Goal: Task Accomplishment & Management: Complete application form

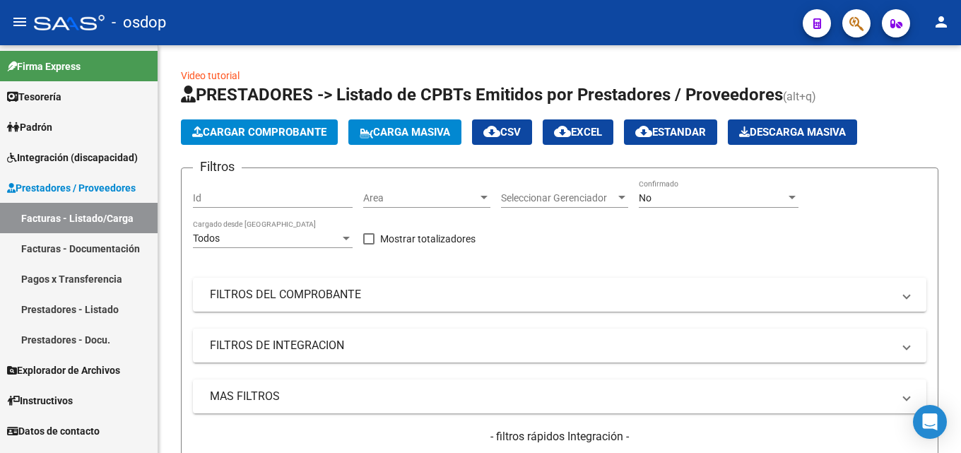
scroll to position [329, 0]
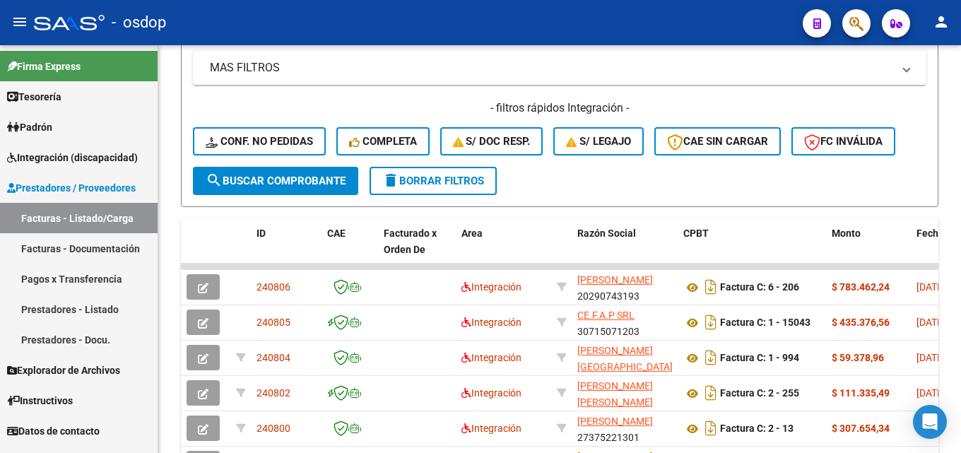
click at [93, 309] on link "Prestadores - Listado" at bounding box center [79, 309] width 158 height 30
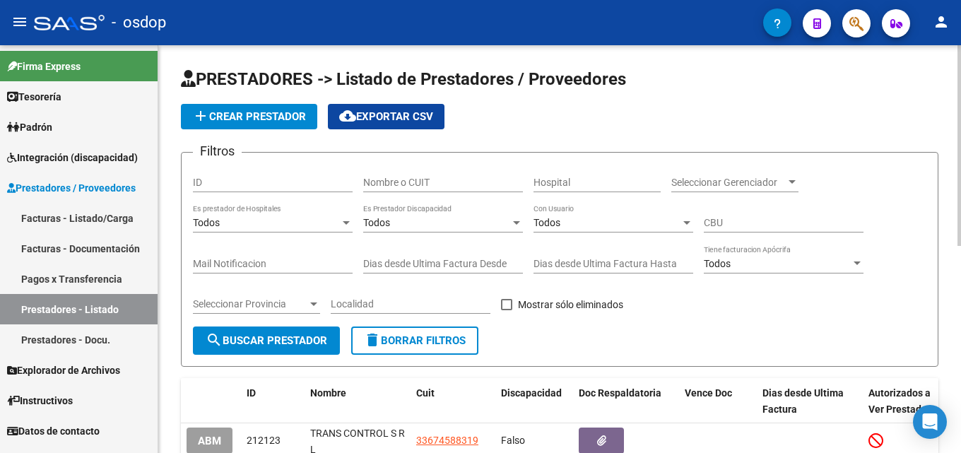
click at [927, 165] on div "PRESTADORES -> Listado de Prestadores / Proveedores add Crear Prestador cloud_d…" at bounding box center [561, 446] width 806 height 803
click at [385, 182] on input "Nombre o CUIT" at bounding box center [443, 183] width 160 height 12
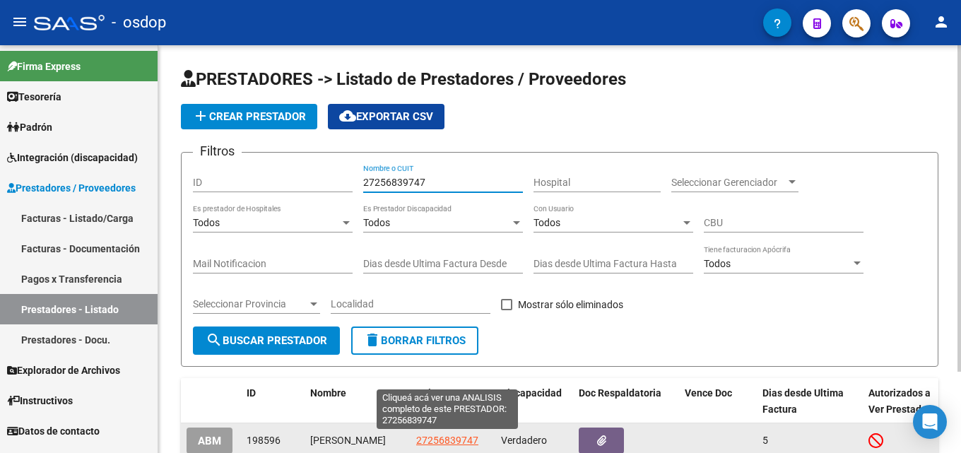
type input "27256839747"
click at [449, 444] on span "27256839747" at bounding box center [447, 440] width 62 height 11
type textarea "27256839747"
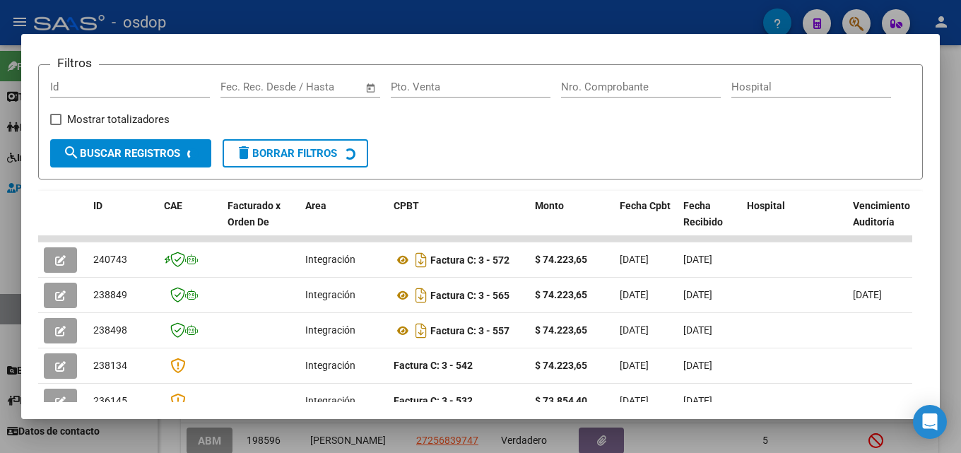
scroll to position [206, 0]
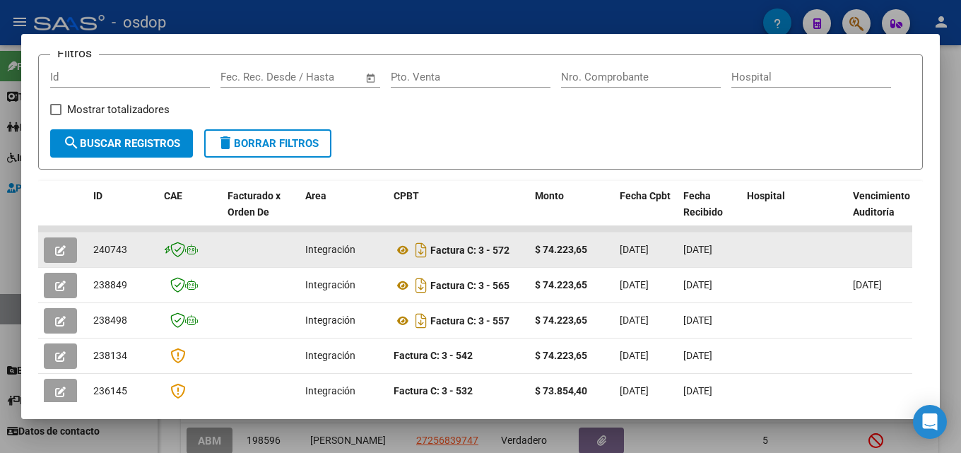
click at [65, 256] on icon "button" at bounding box center [60, 250] width 11 height 11
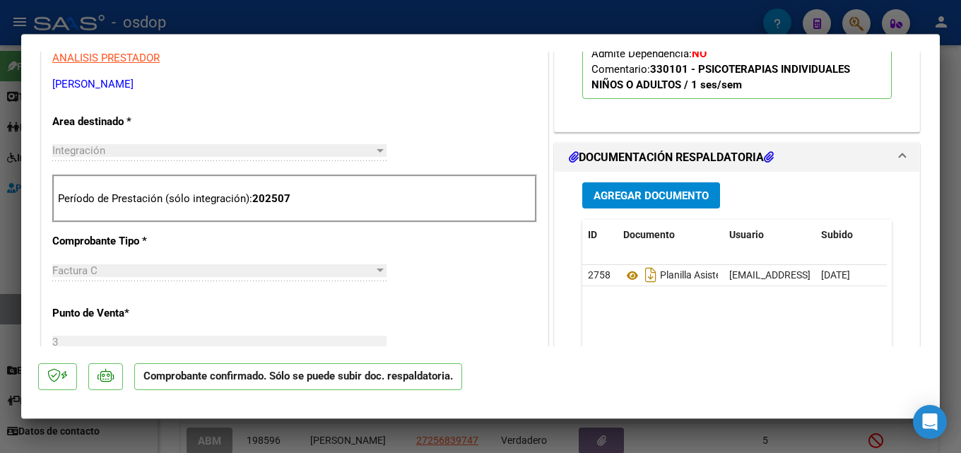
scroll to position [500, 0]
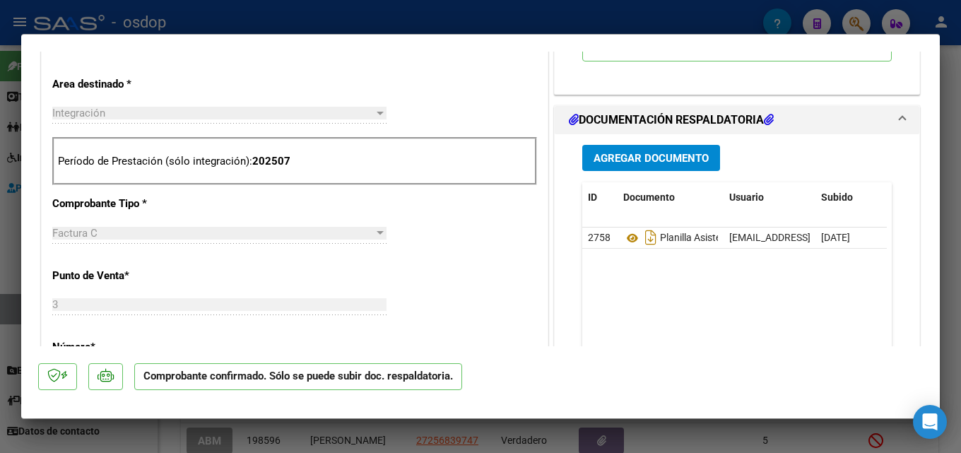
click at [961, 180] on div at bounding box center [480, 226] width 961 height 453
type input "$ 0,00"
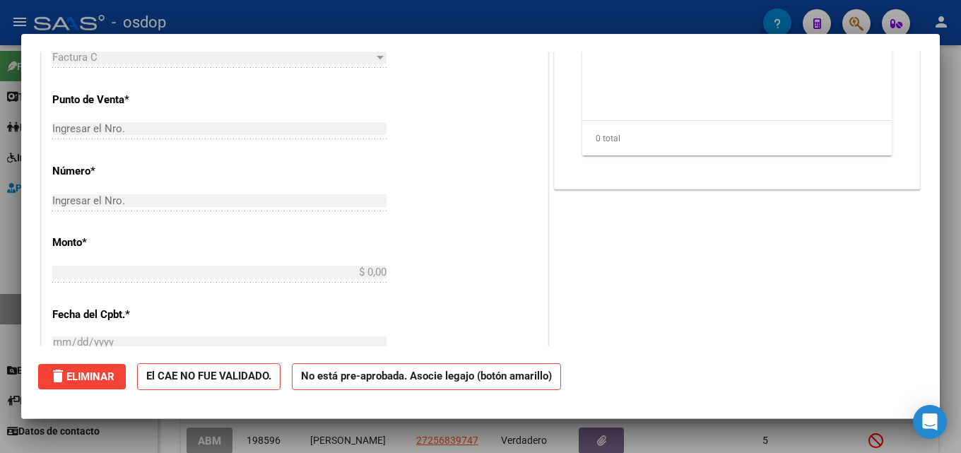
scroll to position [0, 0]
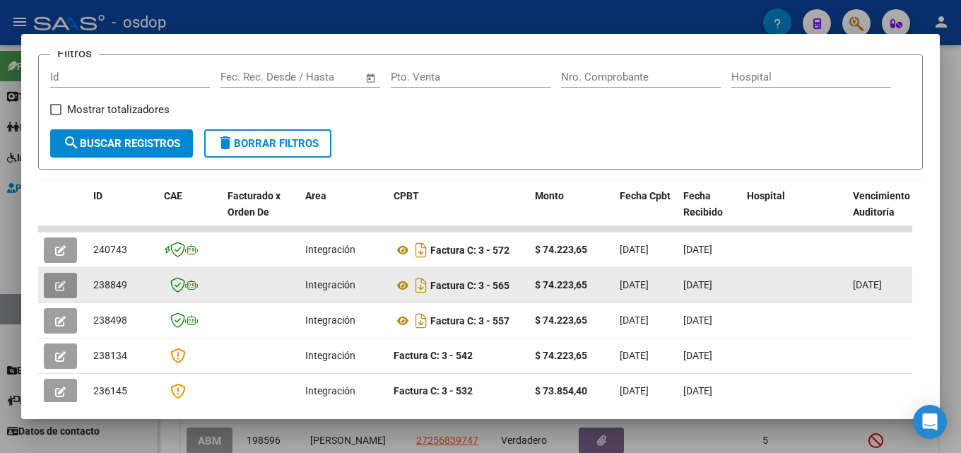
click at [59, 291] on icon "button" at bounding box center [60, 286] width 11 height 11
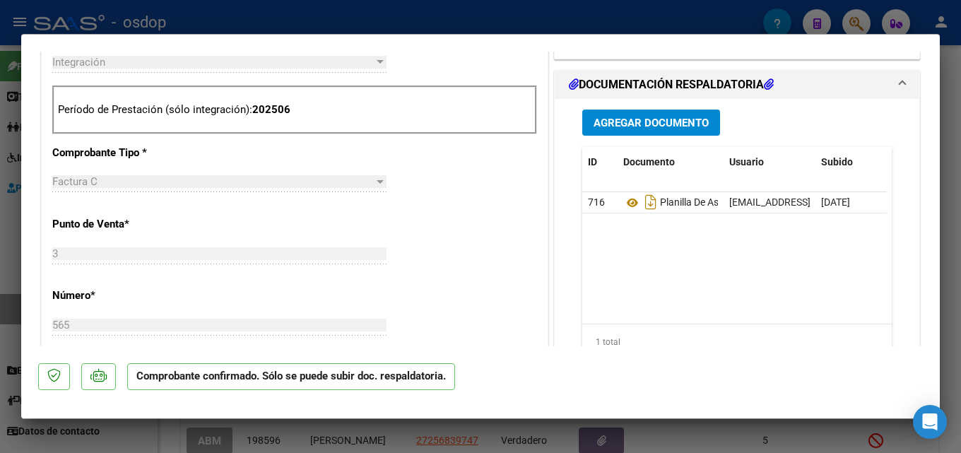
scroll to position [598, 0]
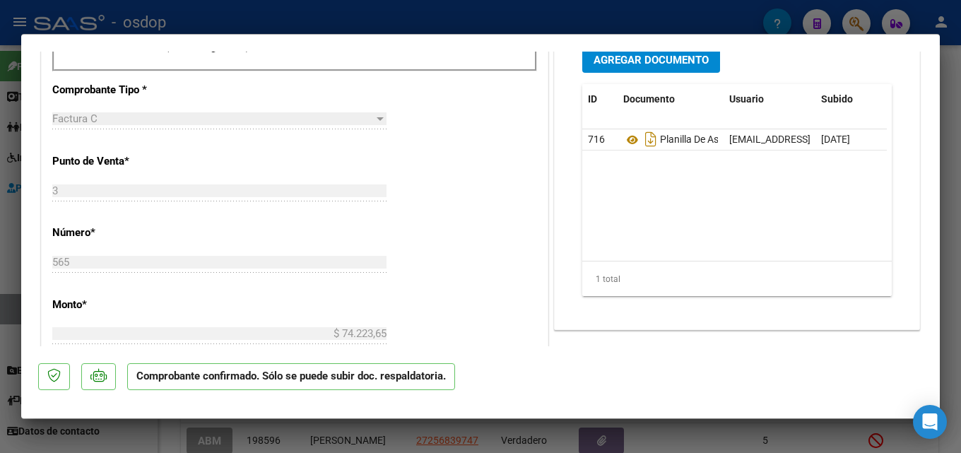
click at [961, 225] on div at bounding box center [480, 226] width 961 height 453
type input "$ 0,00"
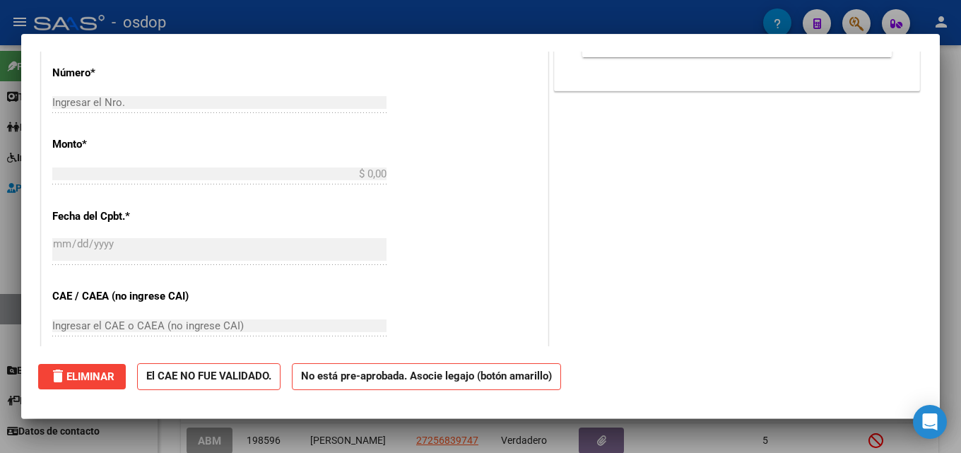
scroll to position [0, 0]
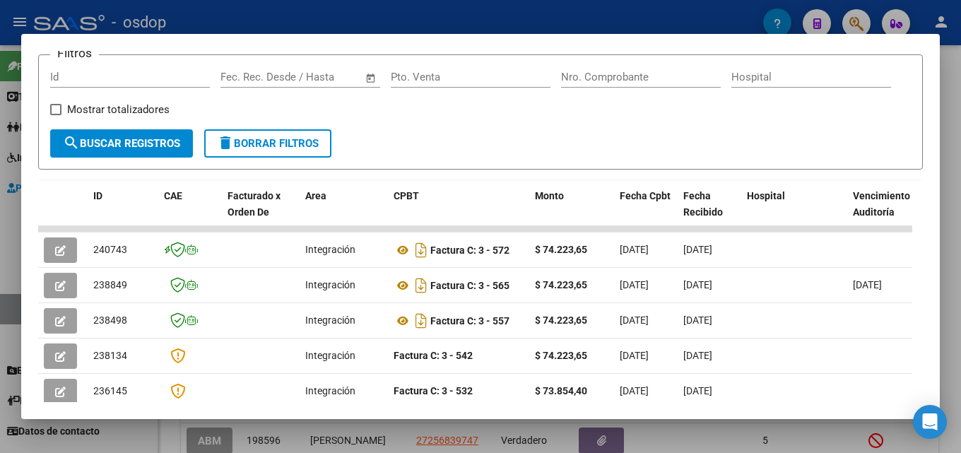
click at [961, 107] on div at bounding box center [480, 226] width 961 height 453
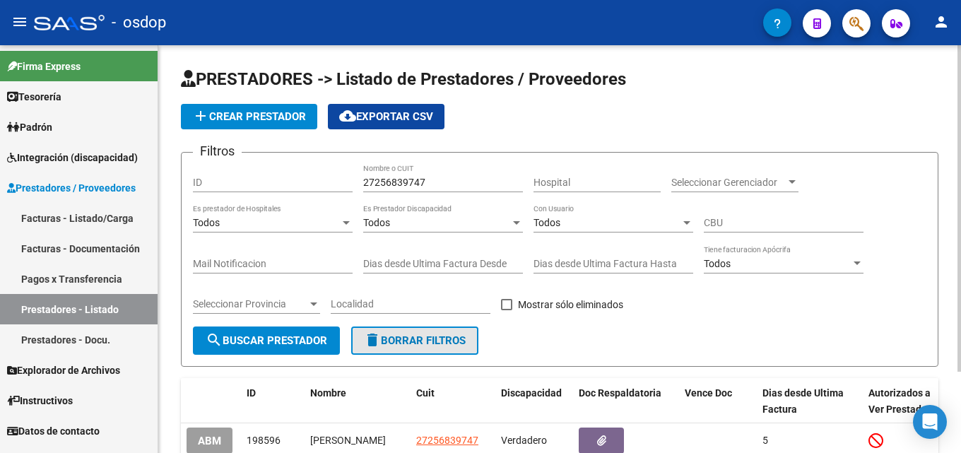
click at [450, 345] on span "delete Borrar Filtros" at bounding box center [415, 340] width 102 height 13
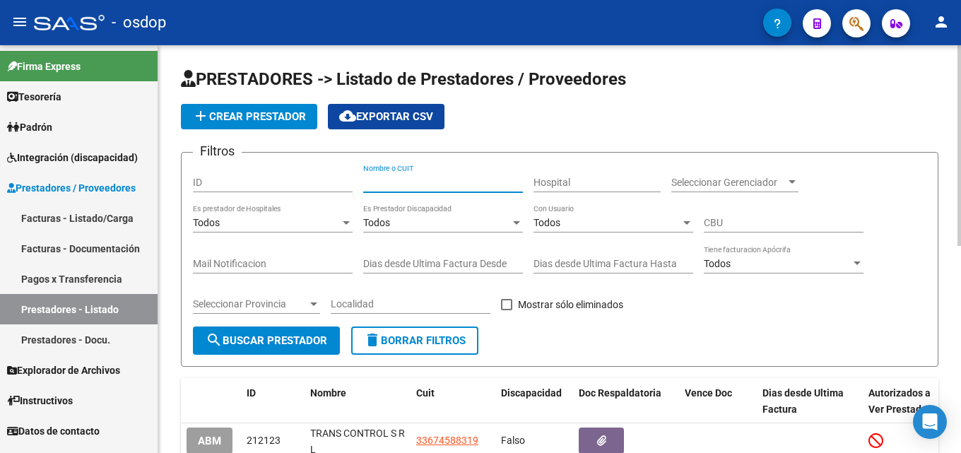
click at [443, 177] on input "Nombre o CUIT" at bounding box center [443, 183] width 160 height 12
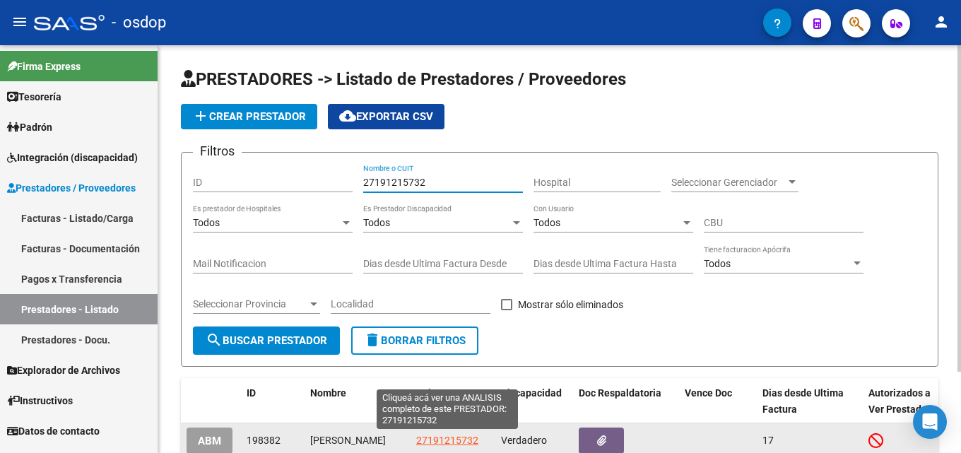
type input "27191215732"
click at [459, 439] on span "27191215732" at bounding box center [447, 440] width 62 height 11
type textarea "27191215732"
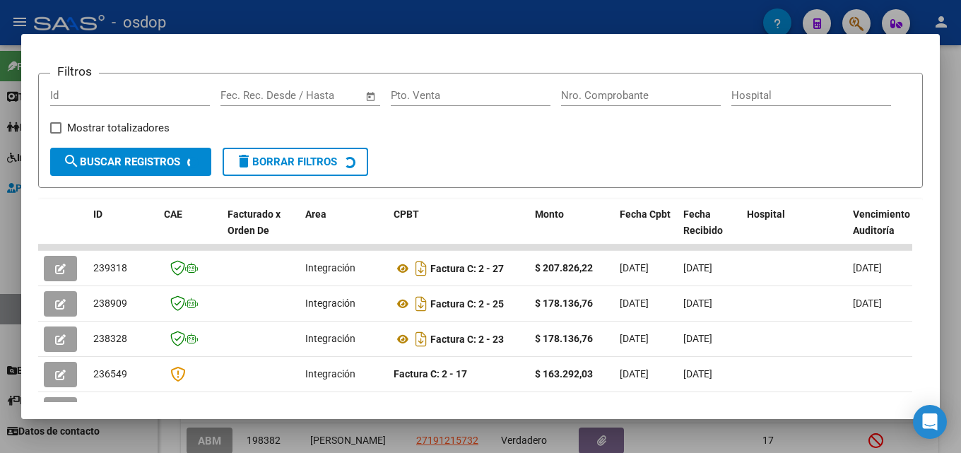
scroll to position [192, 0]
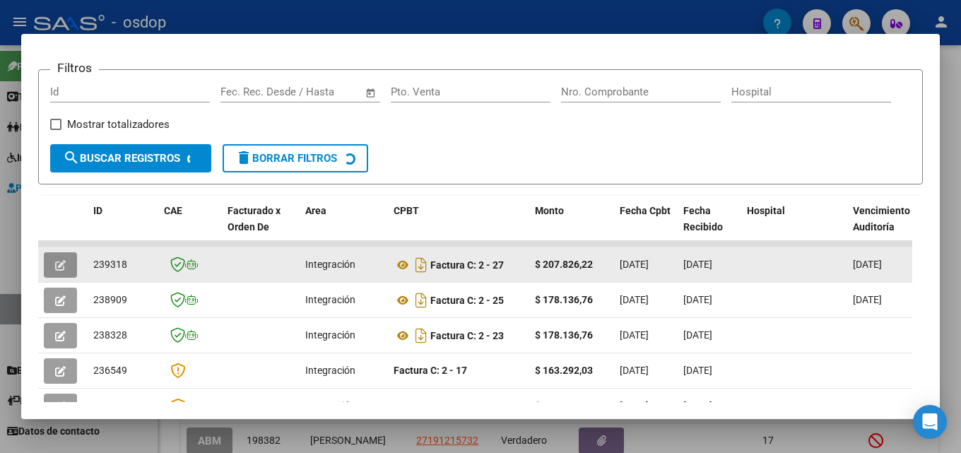
click at [64, 266] on icon "button" at bounding box center [60, 265] width 11 height 11
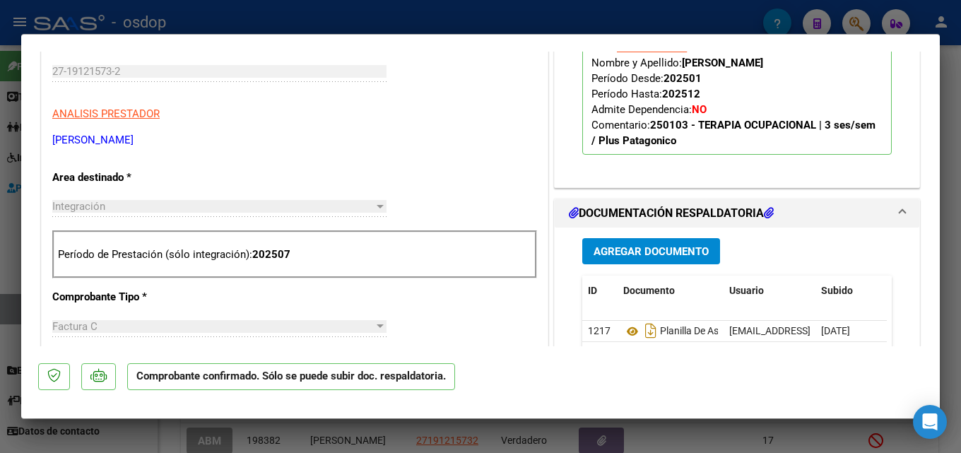
scroll to position [500, 0]
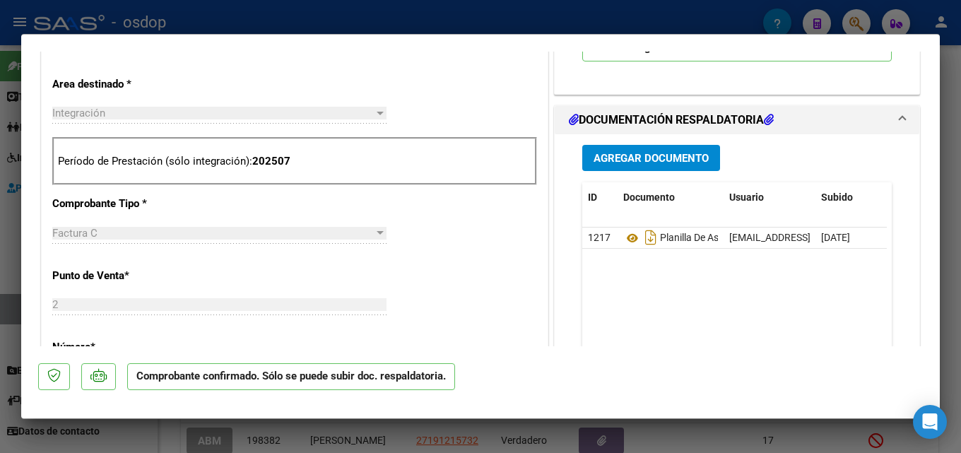
click at [959, 212] on div at bounding box center [480, 226] width 961 height 453
type input "$ 0,00"
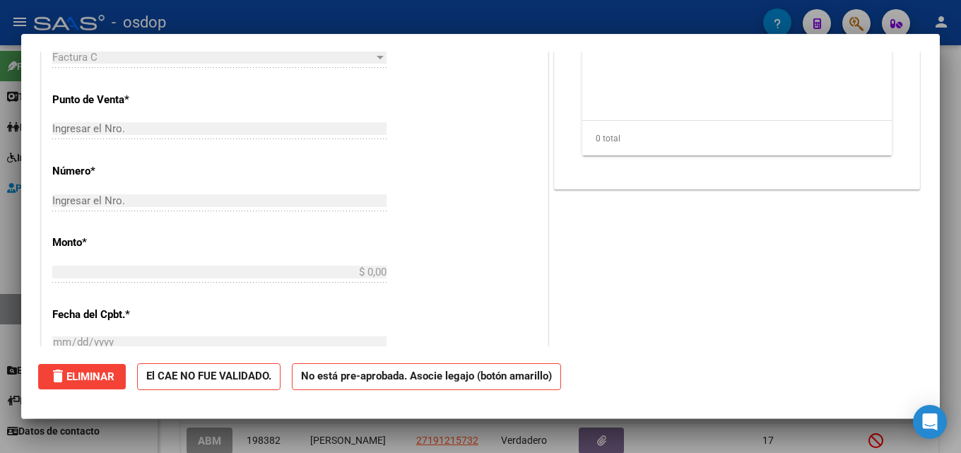
scroll to position [0, 0]
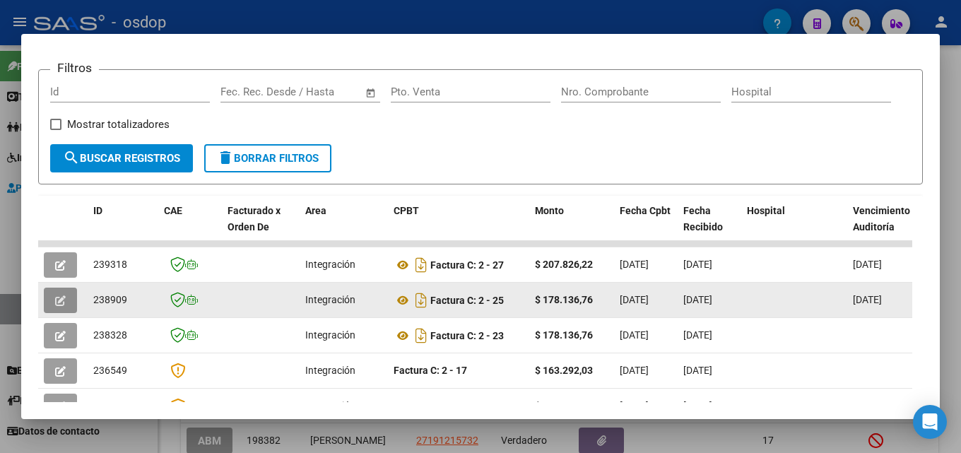
click at [69, 301] on button "button" at bounding box center [60, 300] width 33 height 25
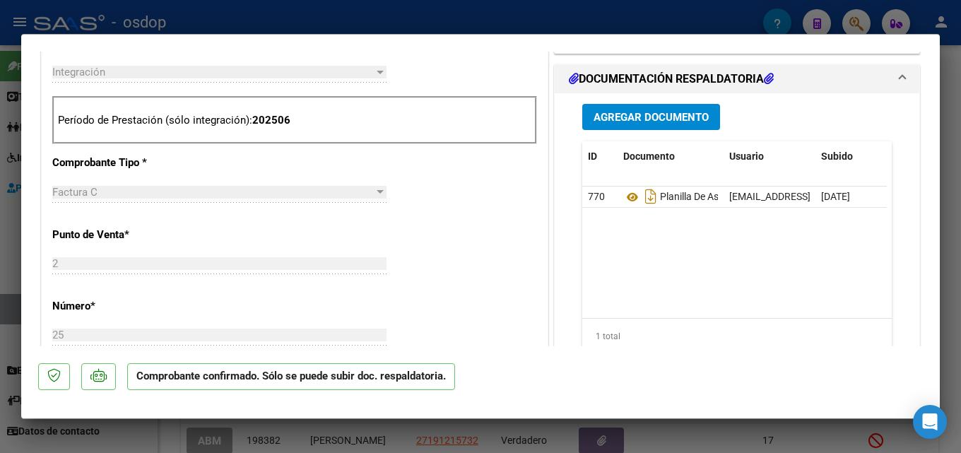
scroll to position [560, 0]
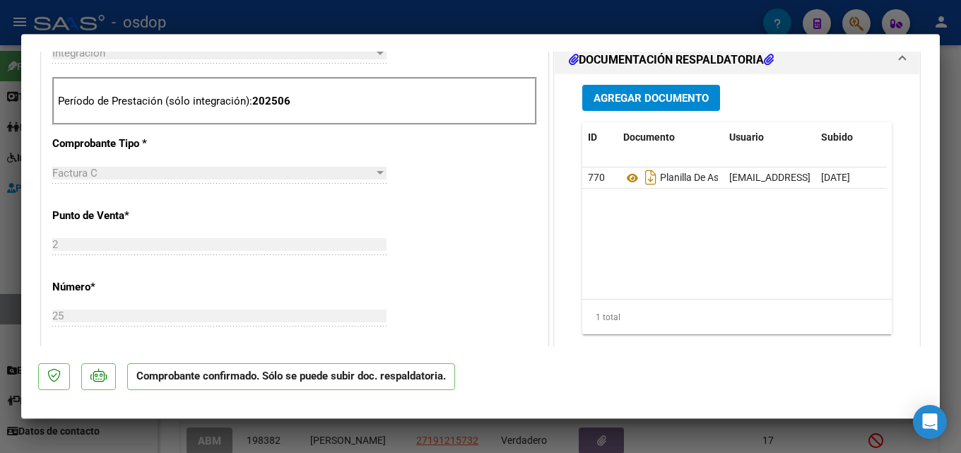
click at [961, 195] on div at bounding box center [480, 226] width 961 height 453
type input "$ 0,00"
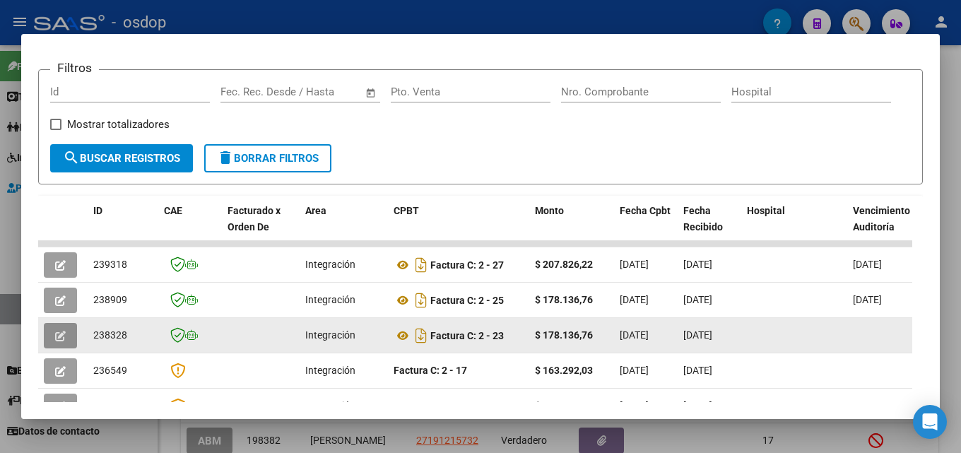
click at [47, 336] on button "button" at bounding box center [60, 335] width 33 height 25
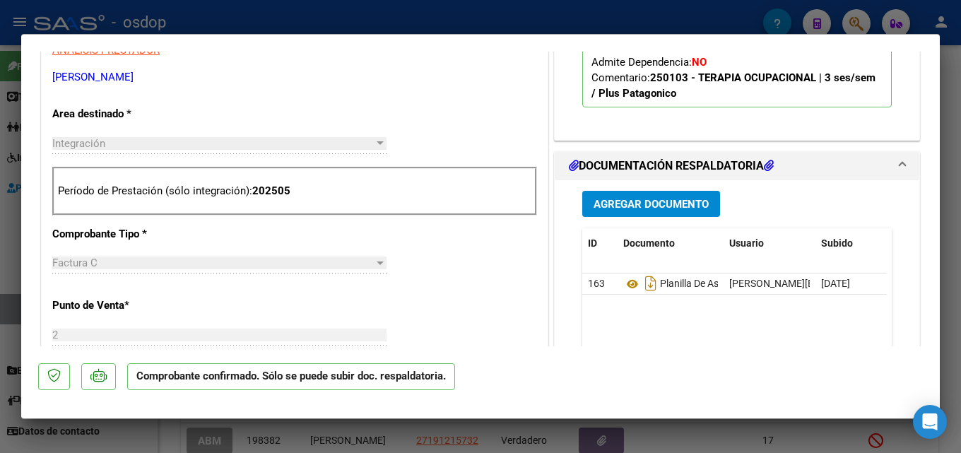
scroll to position [524, 0]
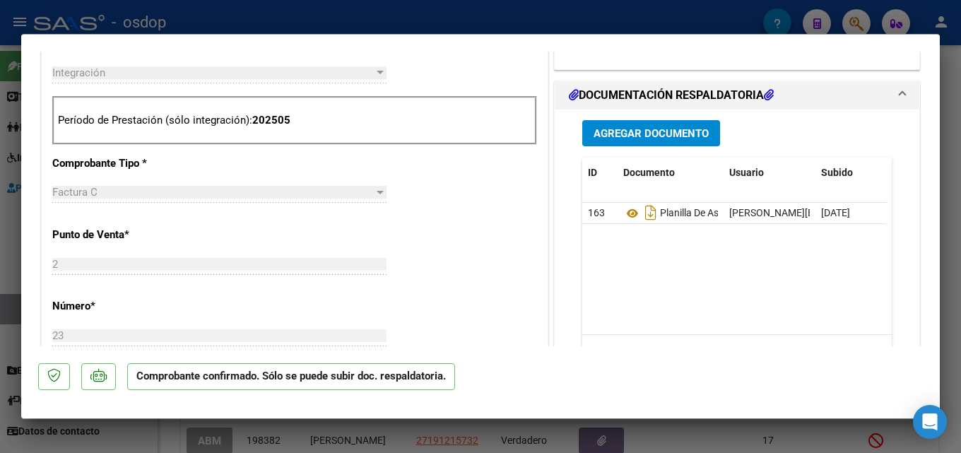
click at [961, 210] on div at bounding box center [480, 226] width 961 height 453
type input "$ 0,00"
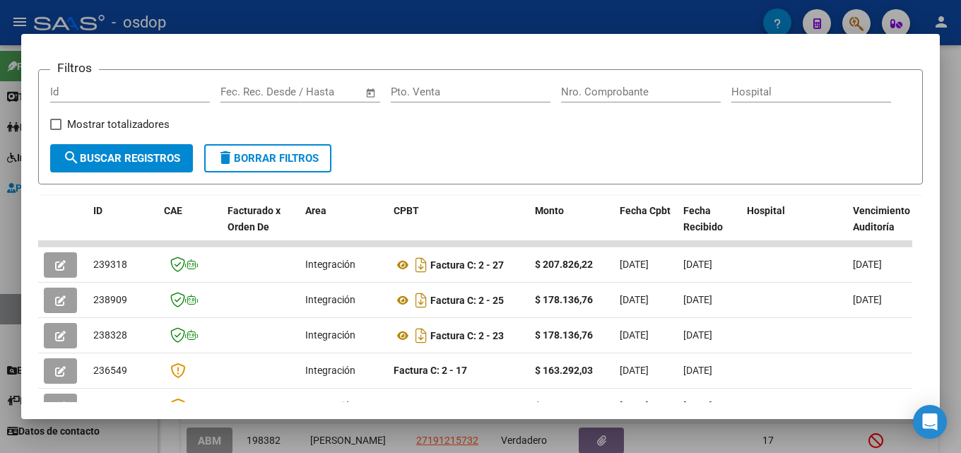
click at [959, 141] on div at bounding box center [480, 226] width 961 height 453
